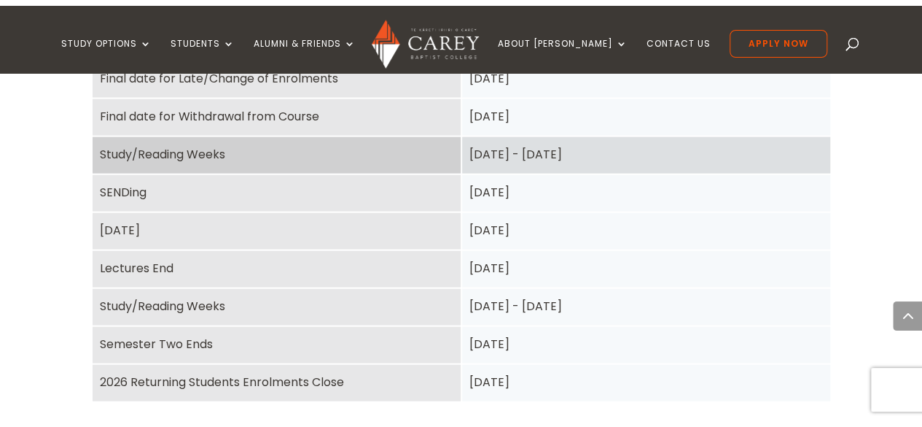
scroll to position [1517, 0]
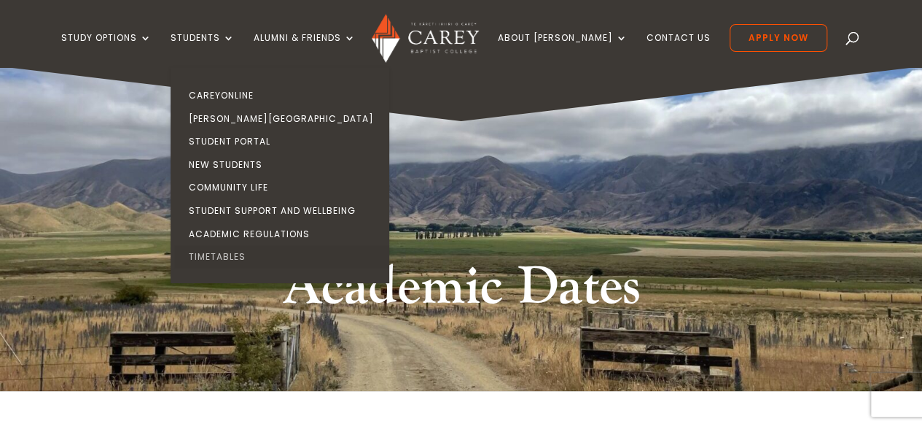
click at [241, 257] on link "Timetables" at bounding box center [283, 256] width 219 height 23
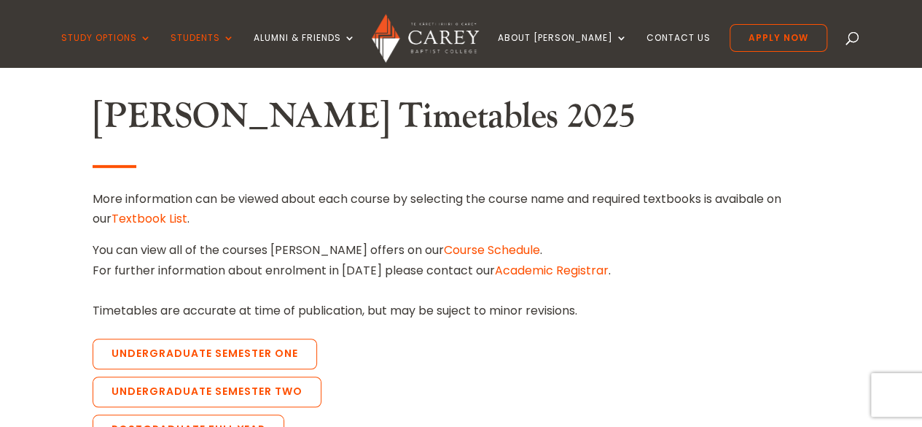
scroll to position [370, 0]
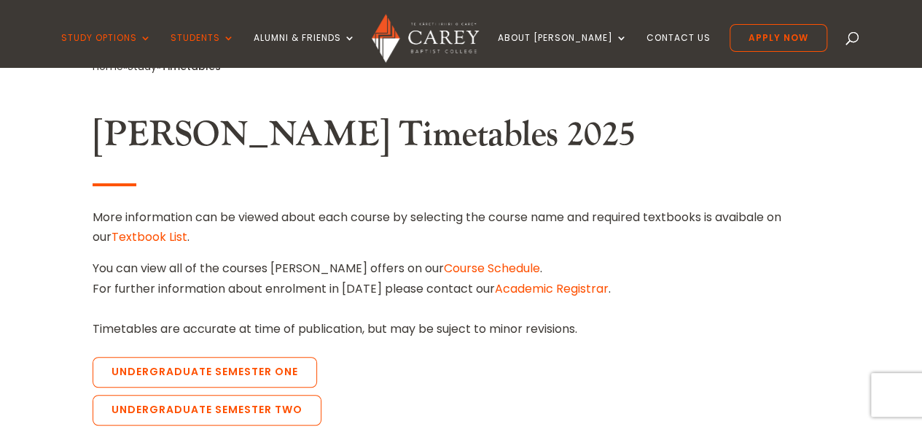
click at [444, 268] on link "Course Schedule" at bounding box center [492, 268] width 96 height 17
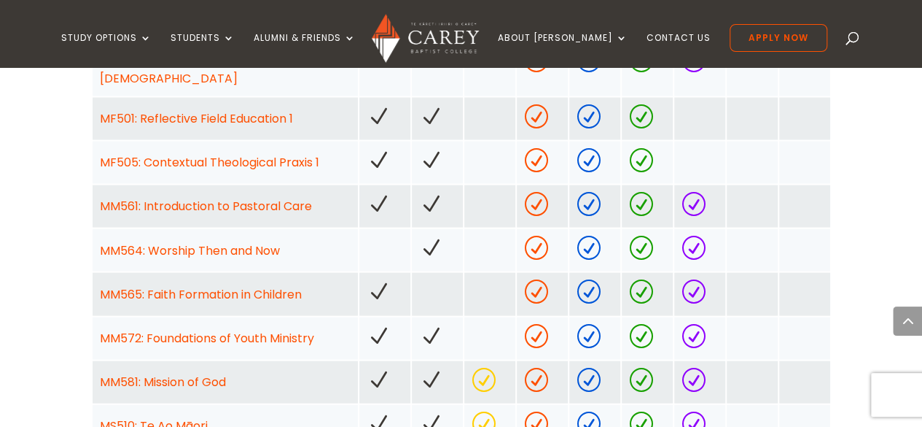
scroll to position [1379, 0]
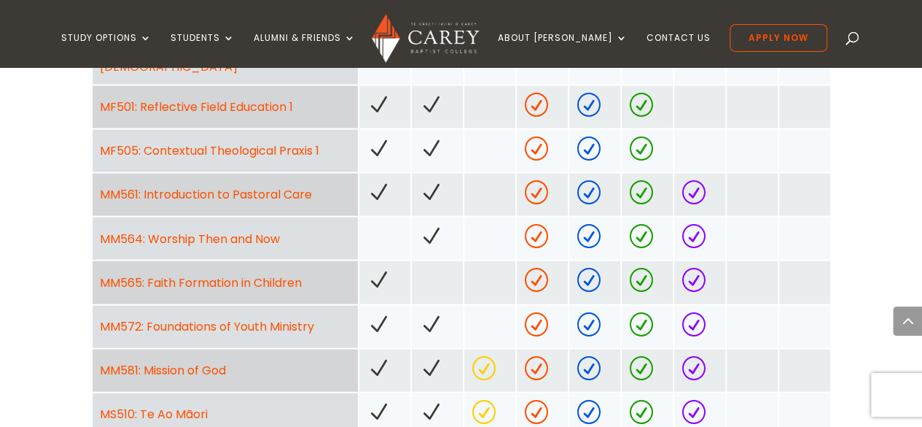
click at [280, 185] on link "MM561: Introduction to Pastoral Care" at bounding box center [206, 193] width 212 height 17
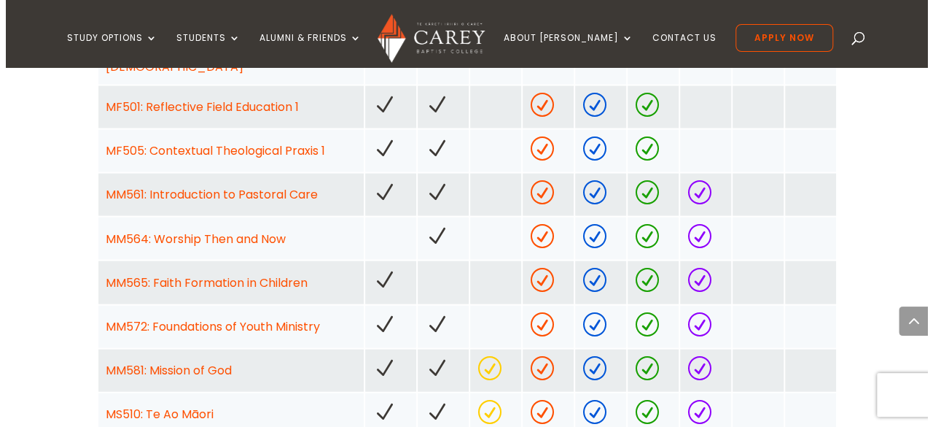
scroll to position [1752, 0]
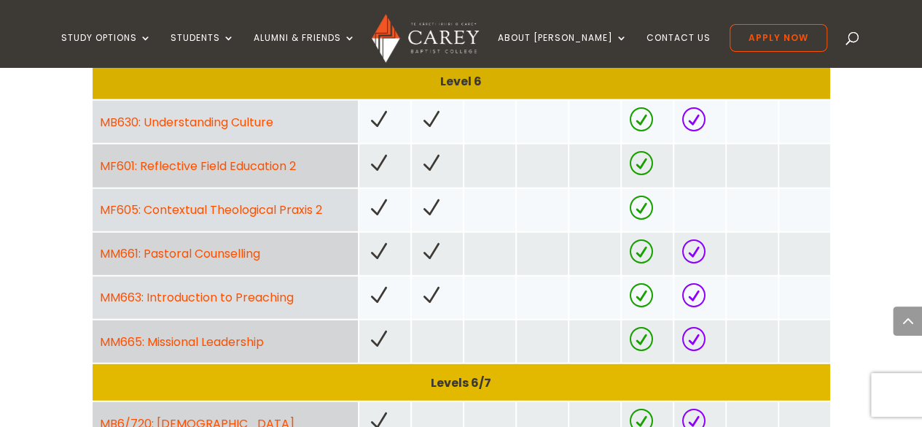
click at [236, 245] on link "MM661: Pastoral Counselling" at bounding box center [180, 253] width 160 height 17
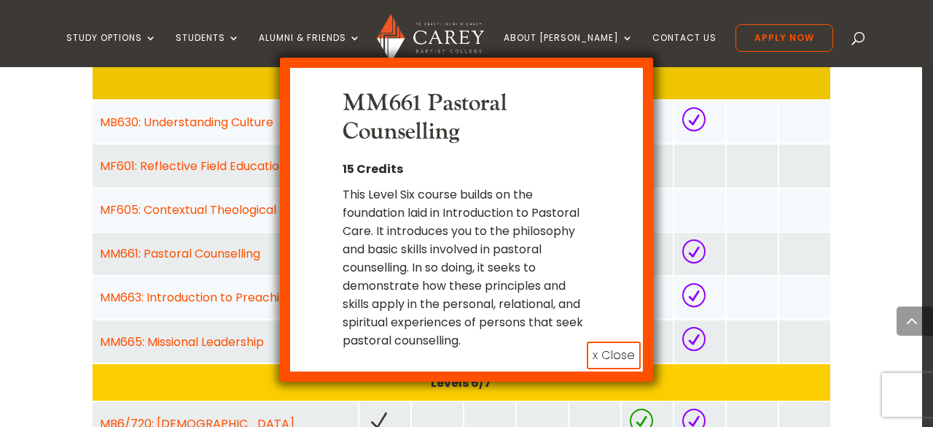
click at [605, 341] on button "x Close" at bounding box center [614, 355] width 54 height 28
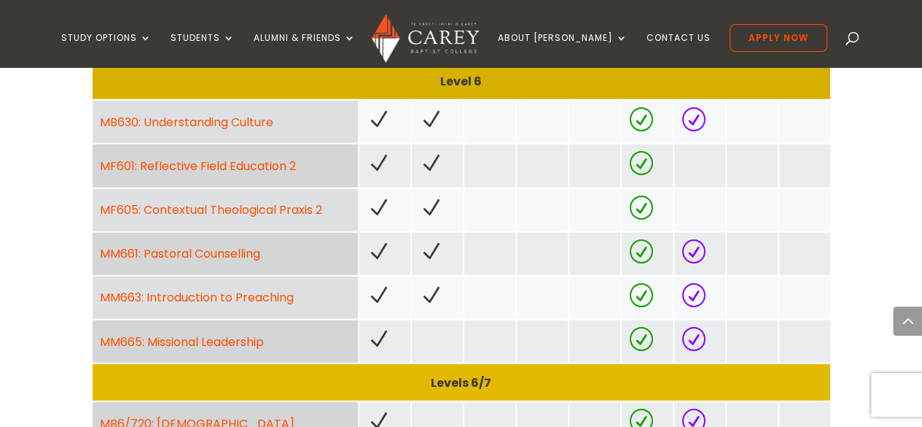
click at [219, 333] on link "MM665: Missional Leadership" at bounding box center [182, 341] width 164 height 17
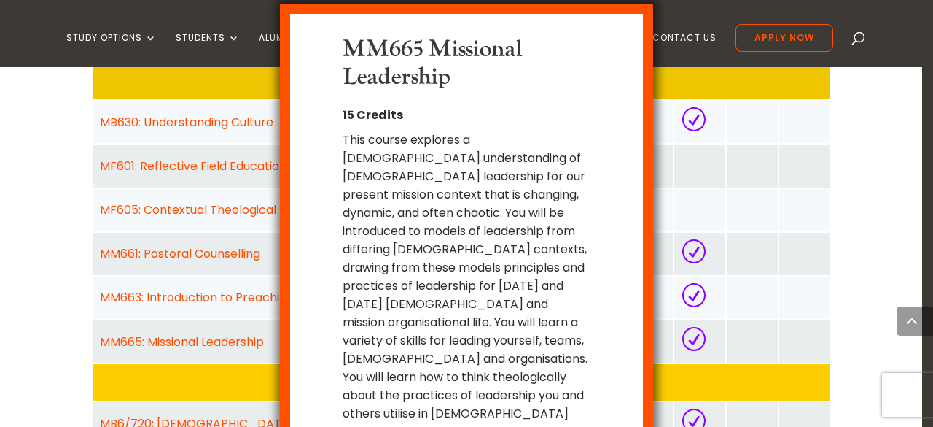
scroll to position [39, 0]
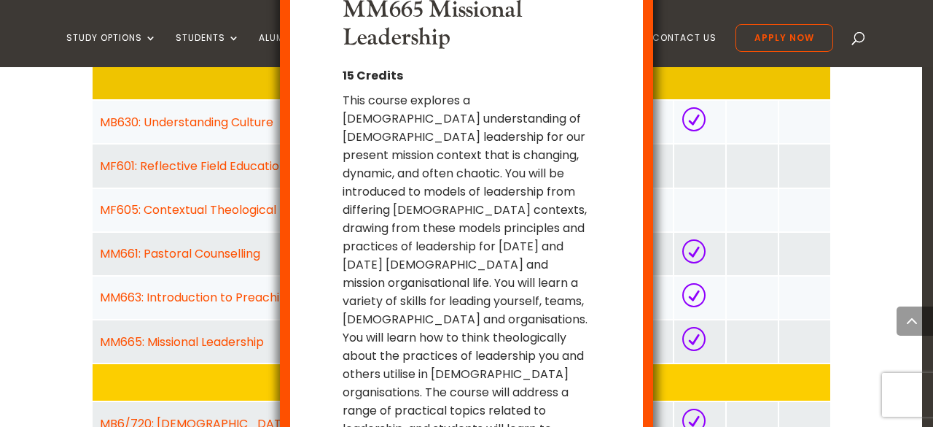
click at [0, 281] on div "MM665 Missional Leadership 15 Credits This course explores a biblical understan…" at bounding box center [466, 213] width 933 height 427
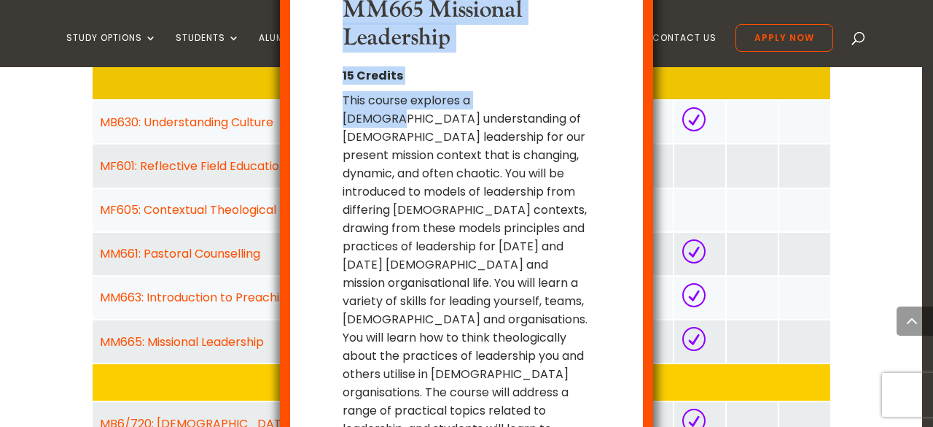
drag, startPoint x: 0, startPoint y: 281, endPoint x: 587, endPoint y: 78, distance: 621.1
click at [587, 78] on div "MM665 Missional Leadership 15 Credits This course explores a biblical understan…" at bounding box center [466, 213] width 933 height 427
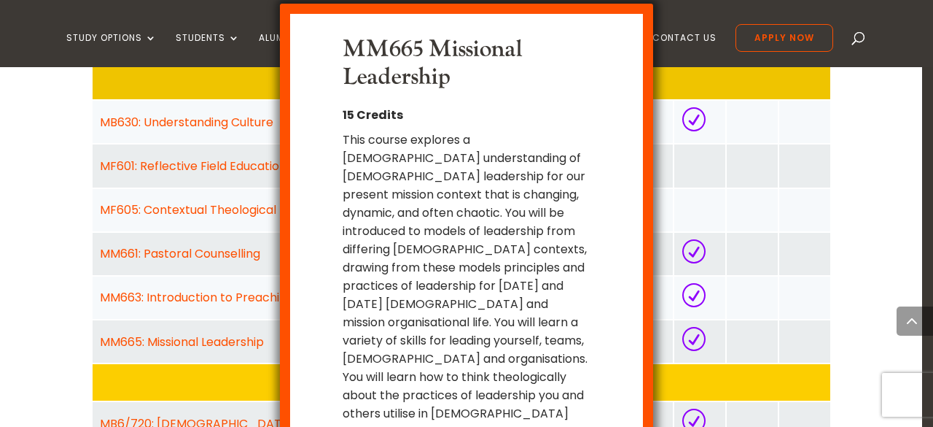
click at [839, 189] on div "MM665 Missional Leadership 15 Credits This course explores a biblical understan…" at bounding box center [466, 213] width 933 height 427
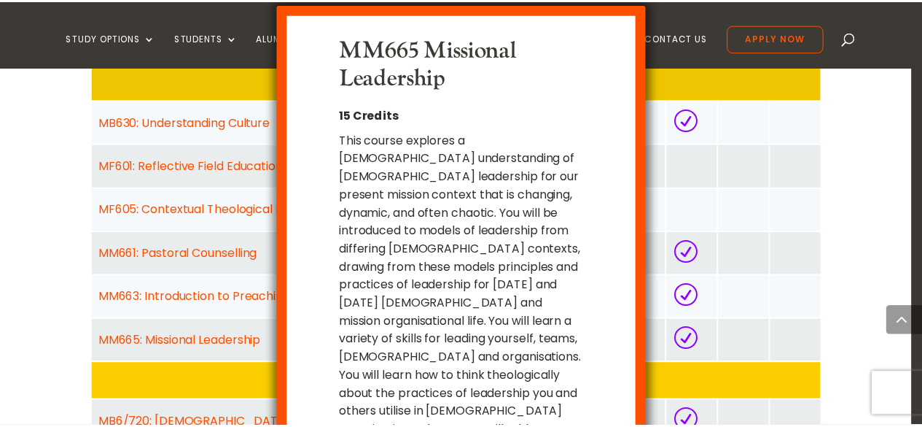
scroll to position [74, 0]
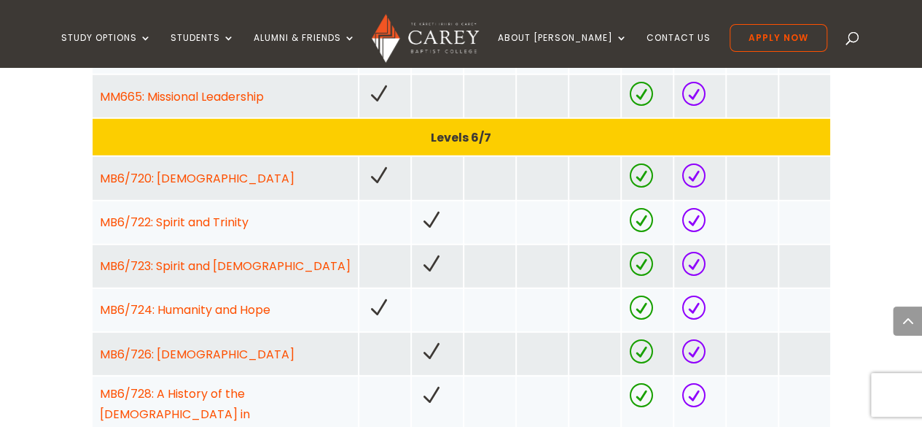
scroll to position [1987, 0]
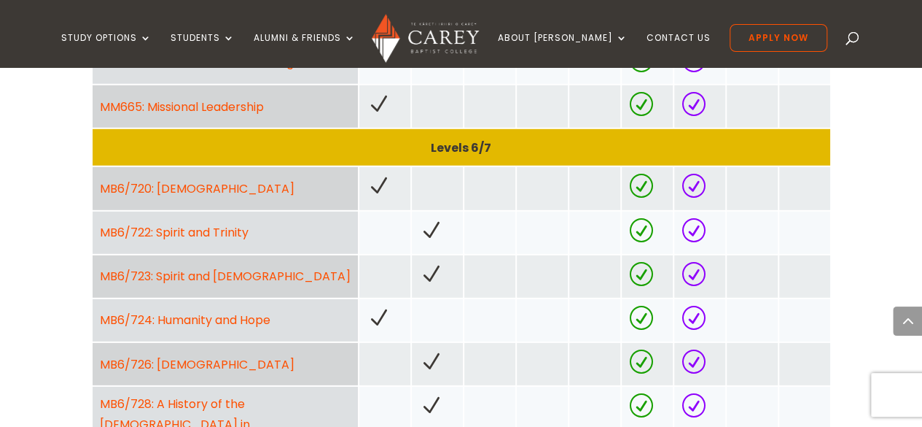
click at [207, 180] on link "MB6/720: Christology" at bounding box center [197, 188] width 195 height 17
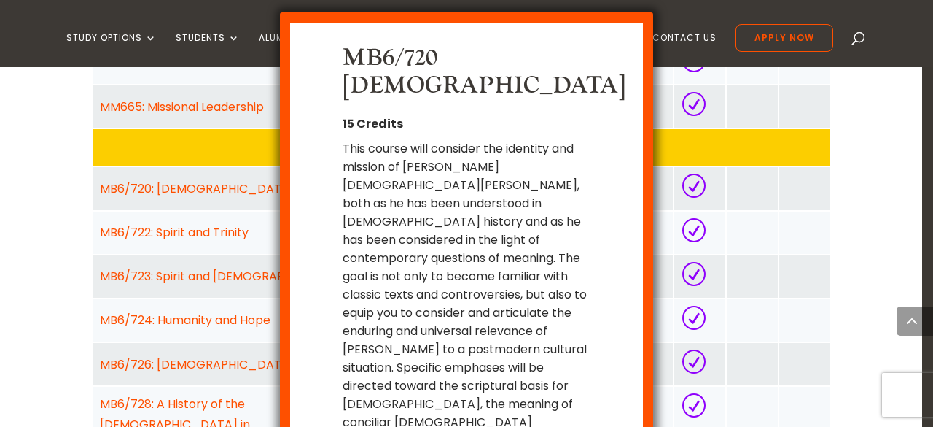
click at [582, 376] on div "This course will consider the identity and mission of [PERSON_NAME][DEMOGRAPHIC…" at bounding box center [466, 303] width 247 height 328
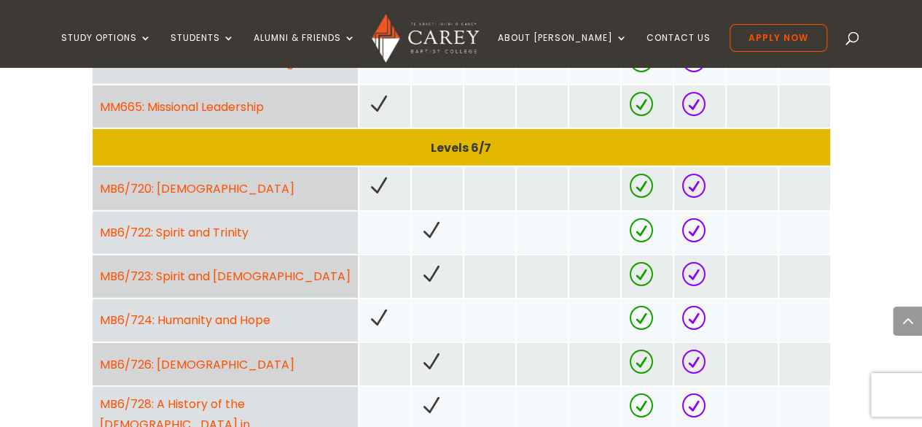
click at [211, 224] on link "MB6/722: Spirit and Trinity" at bounding box center [174, 232] width 149 height 17
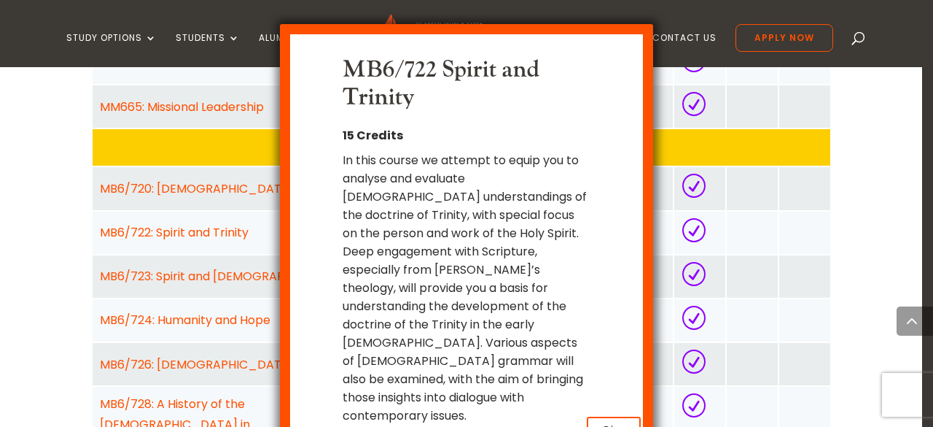
click at [607, 415] on button "x Close" at bounding box center [614, 430] width 54 height 28
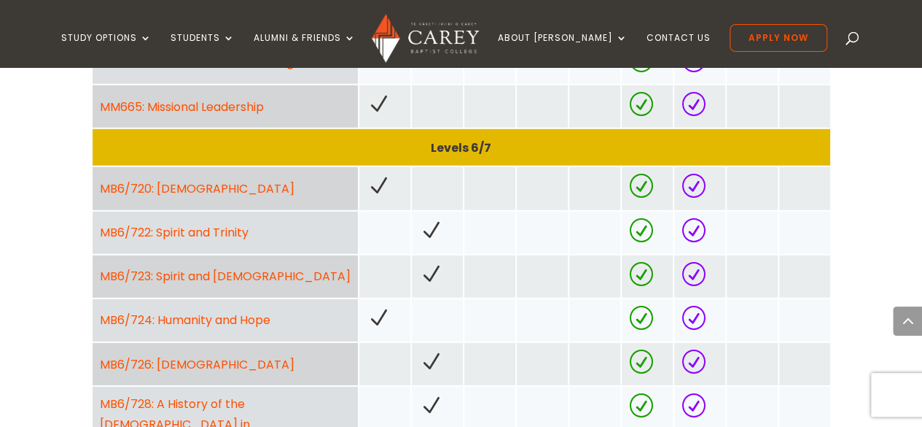
click at [223, 299] on div "MB6/724: Humanity and Hope" at bounding box center [225, 320] width 265 height 42
click at [212, 311] on link "MB6/724: Humanity and Hope" at bounding box center [185, 319] width 171 height 17
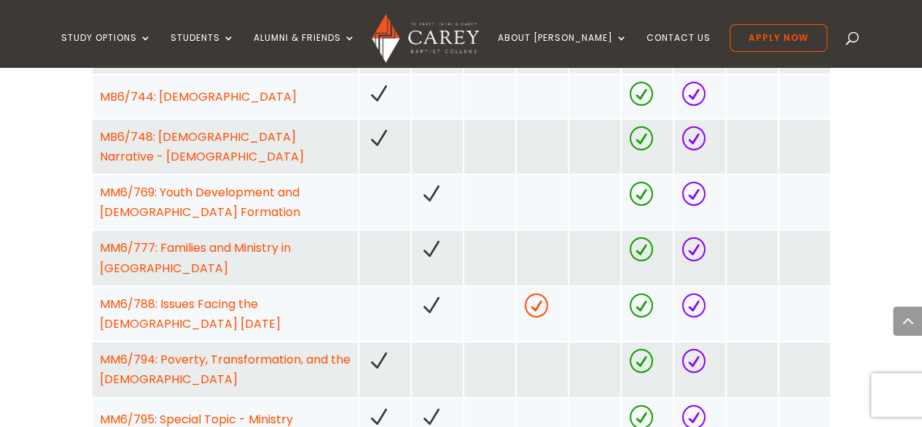
scroll to position [2813, 0]
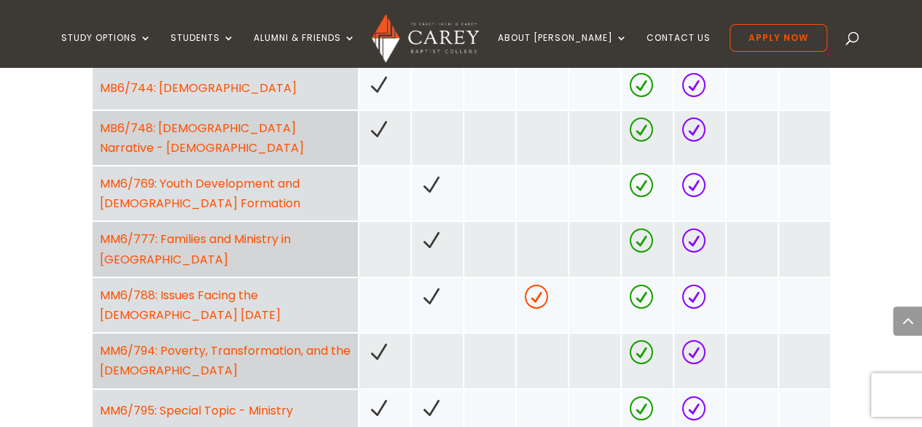
click at [255, 230] on link "MM6/777: Families and Ministry in Aotearoa" at bounding box center [195, 248] width 191 height 36
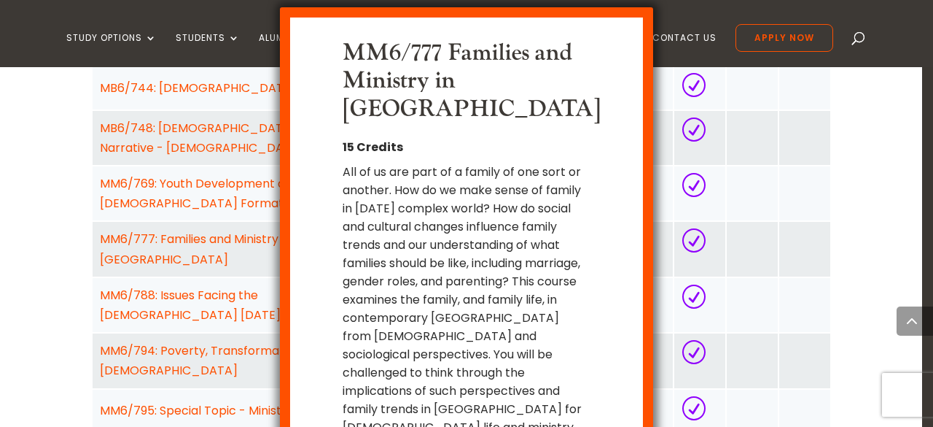
click at [218, 179] on div "MM6/777 Families and Ministry in Aotearoa 15 Credits All of us are part of a fa…" at bounding box center [466, 213] width 933 height 427
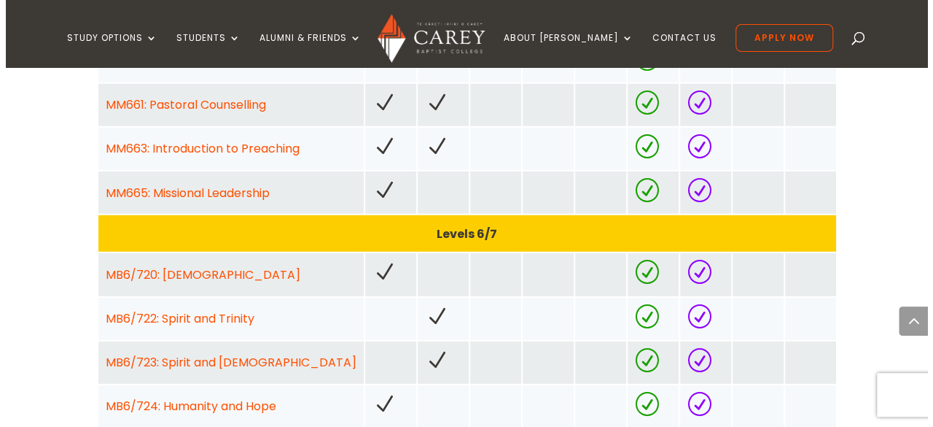
scroll to position [1695, 0]
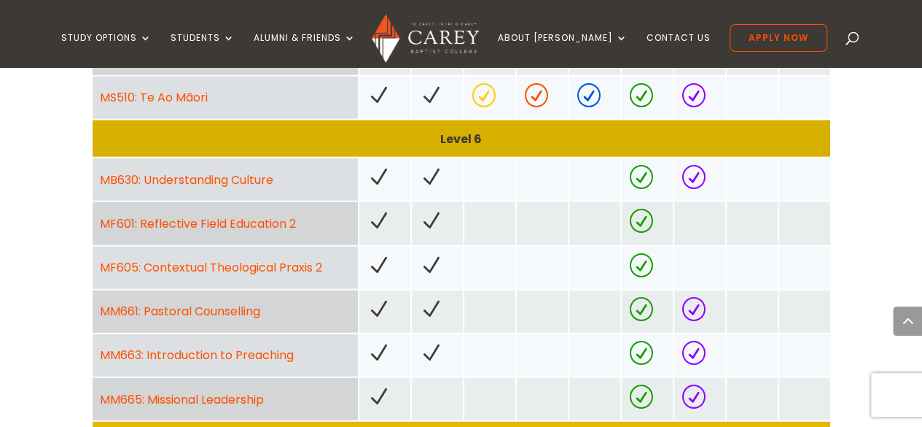
click at [203, 378] on div "MM665: Missional Leadership" at bounding box center [225, 399] width 265 height 42
click at [198, 391] on link "MM665: Missional Leadership" at bounding box center [182, 399] width 164 height 17
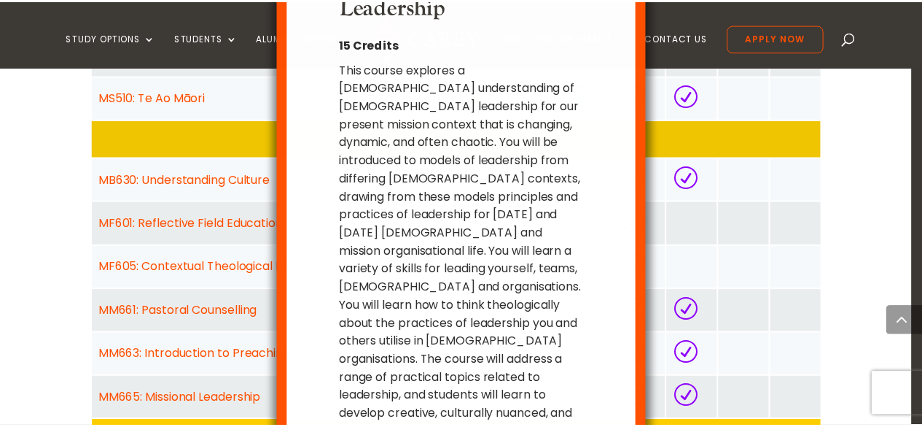
scroll to position [39, 0]
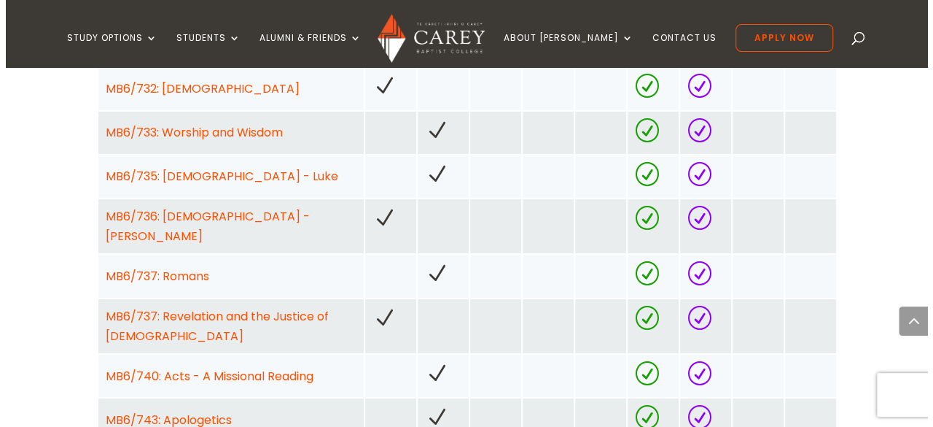
scroll to position [2432, 0]
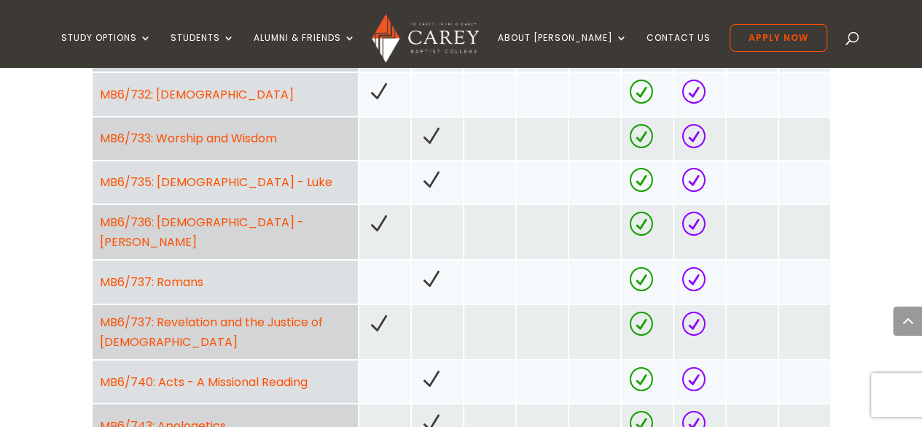
click at [223, 373] on link "MB6/740: Acts - A Missional Reading" at bounding box center [204, 381] width 208 height 17
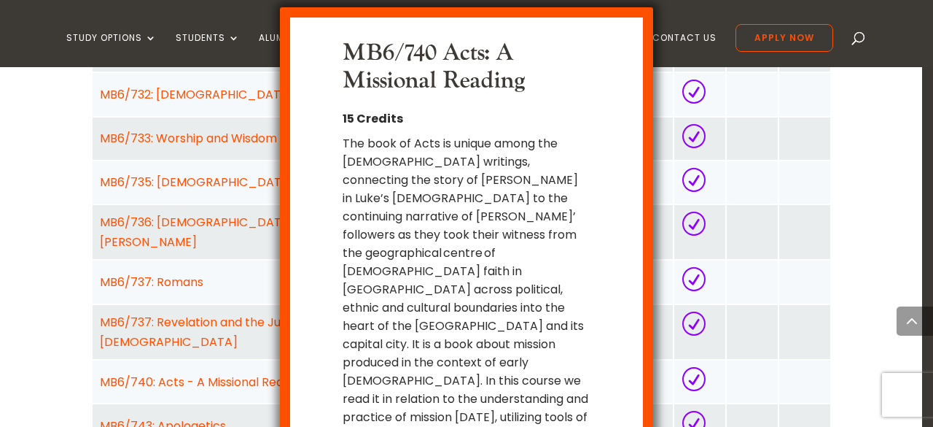
click at [755, 280] on div "MB6/740 Acts: A Missional Reading 15 Credits The book of Acts is unique among t…" at bounding box center [466, 213] width 933 height 427
click at [600, 413] on div "MB6/740 Acts: A Missional Reading 15 Credits The book of Acts is unique among t…" at bounding box center [466, 268] width 309 height 459
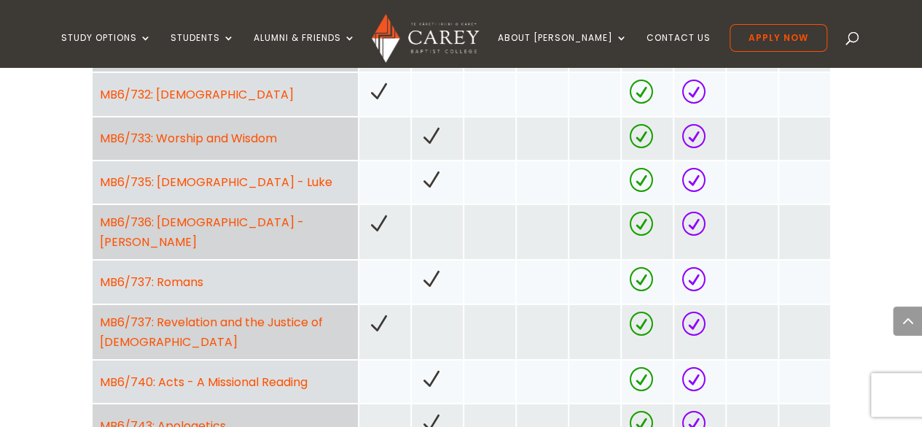
click at [198, 415] on link "MB6/743: Apologetics" at bounding box center [163, 425] width 126 height 17
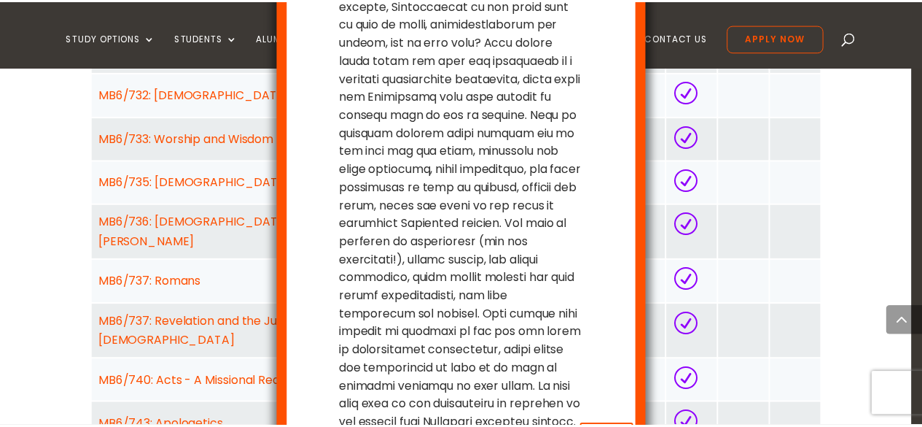
scroll to position [271, 0]
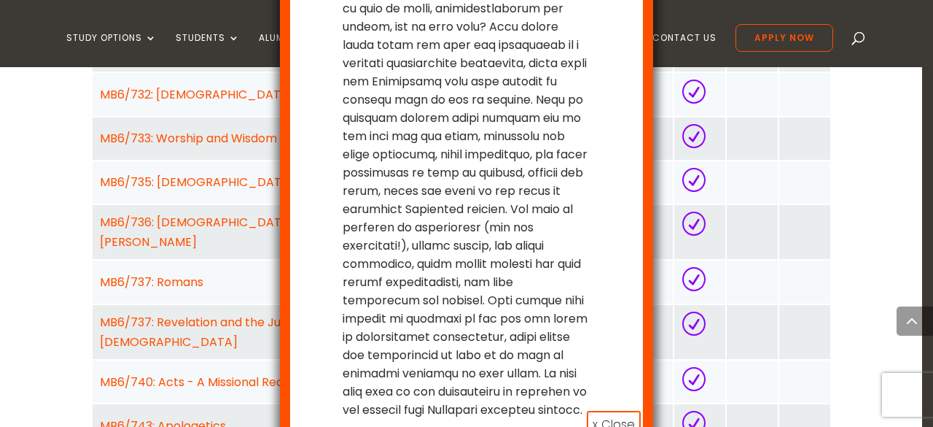
click at [621, 411] on button "x Close" at bounding box center [614, 425] width 54 height 28
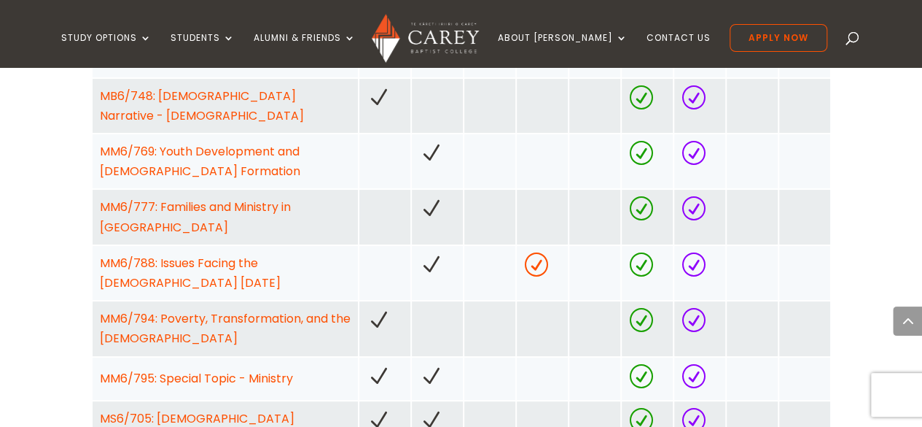
scroll to position [2857, 0]
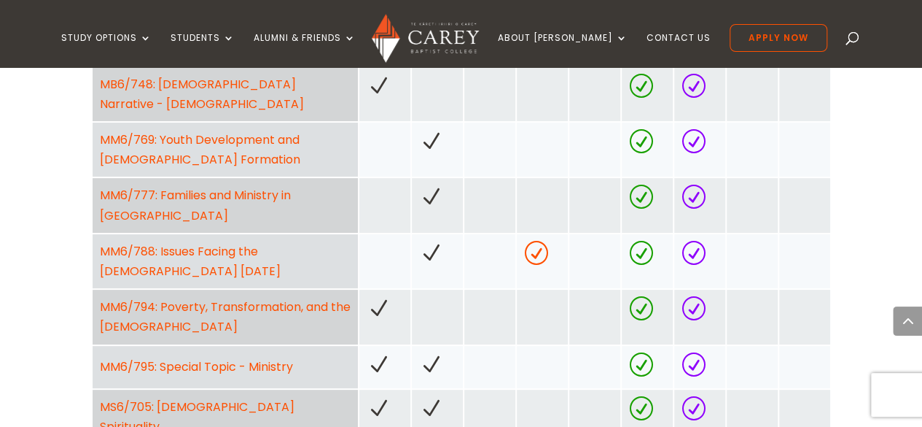
click at [232, 297] on div "MM6/794: Poverty, Transformation, and the Gospel" at bounding box center [225, 316] width 251 height 39
click at [225, 297] on div "MM6/794: Poverty, Transformation, and the Gospel" at bounding box center [225, 316] width 251 height 39
click at [219, 298] on link "MM6/794: Poverty, Transformation, and the Gospel" at bounding box center [225, 316] width 251 height 36
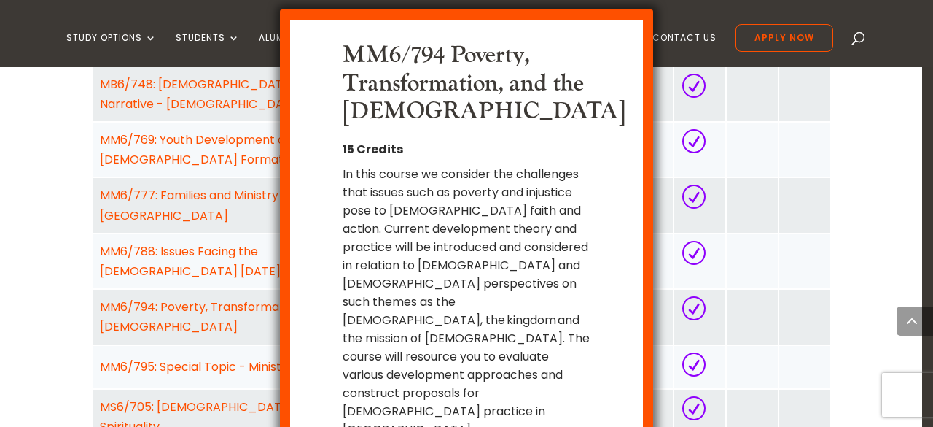
click at [207, 205] on div "MM6/794 Poverty, Transformation, and the Gospel 15 Credits In this course we co…" at bounding box center [466, 213] width 933 height 427
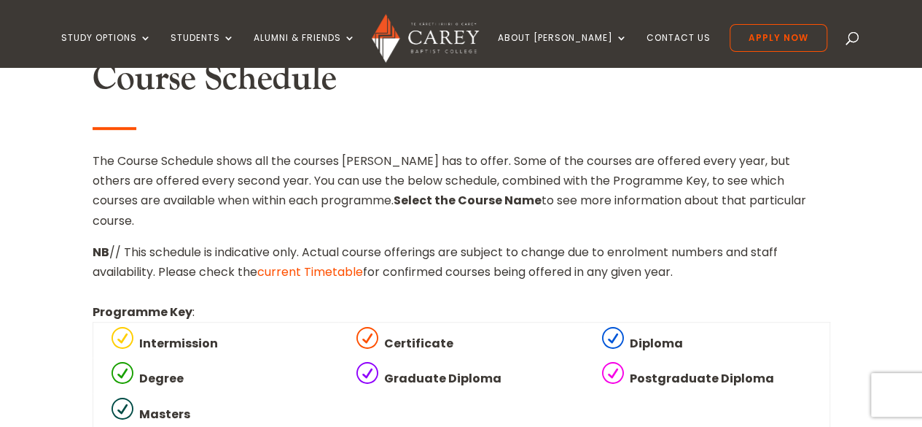
scroll to position [409, 0]
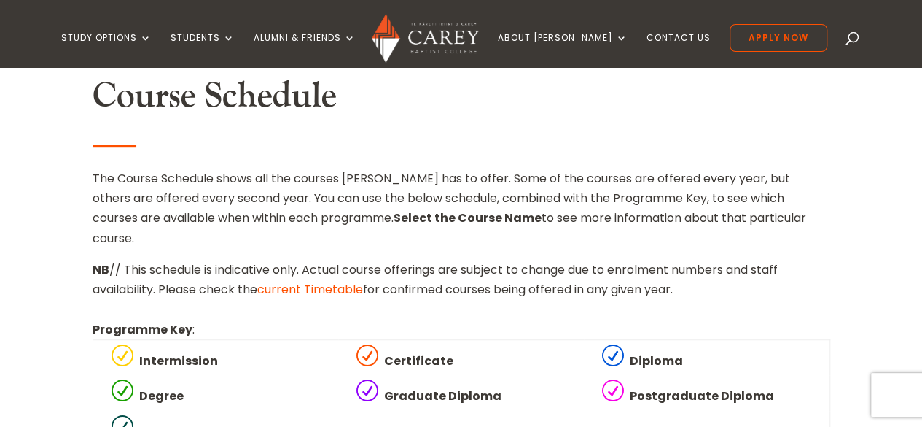
click at [348, 276] on p "NB // This schedule is indicative only. Actual course offerings are subject to …" at bounding box center [462, 279] width 738 height 39
click at [341, 281] on link "current Timetable" at bounding box center [310, 289] width 106 height 17
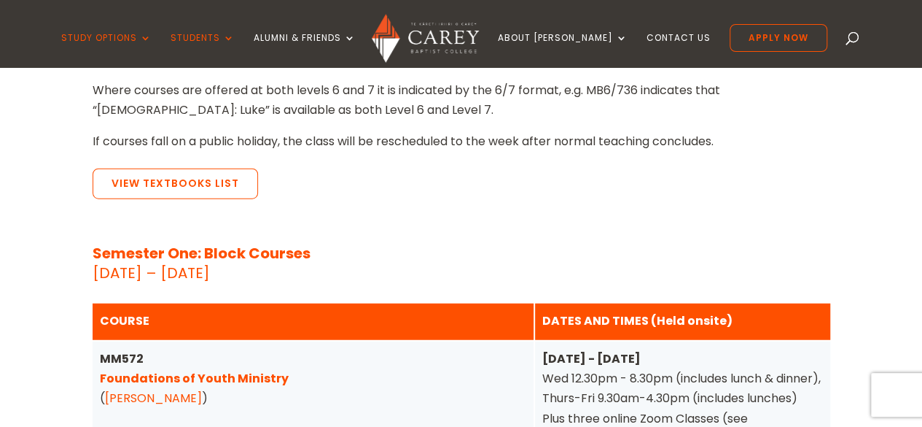
scroll to position [292, 0]
